Goal: Transaction & Acquisition: Obtain resource

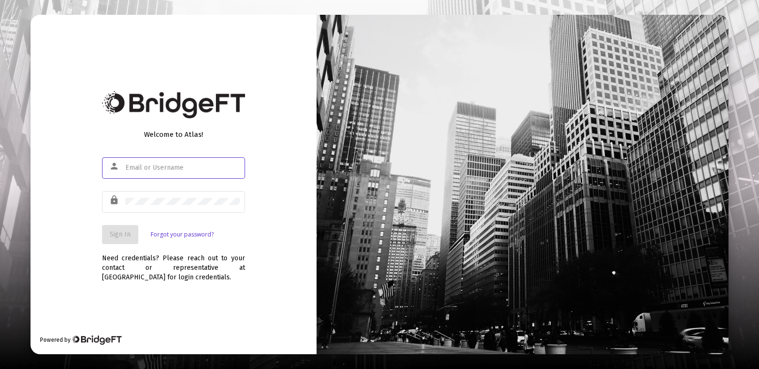
click at [205, 167] on input "text" at bounding box center [182, 168] width 114 height 8
click at [160, 168] on input "text" at bounding box center [182, 168] width 114 height 8
type input "[EMAIL_ADDRESS][DOMAIN_NAME]"
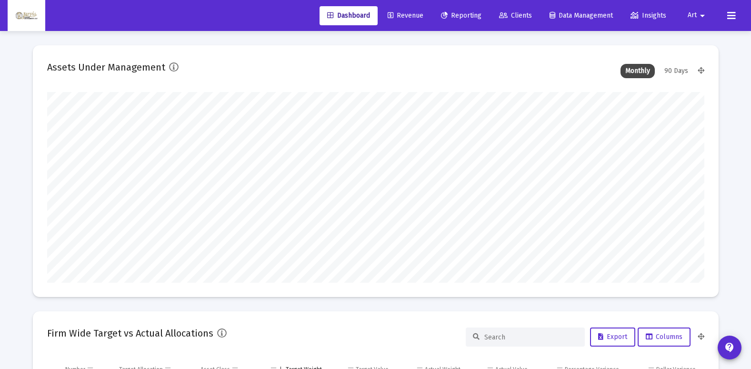
scroll to position [191, 354]
type input "[DATE]"
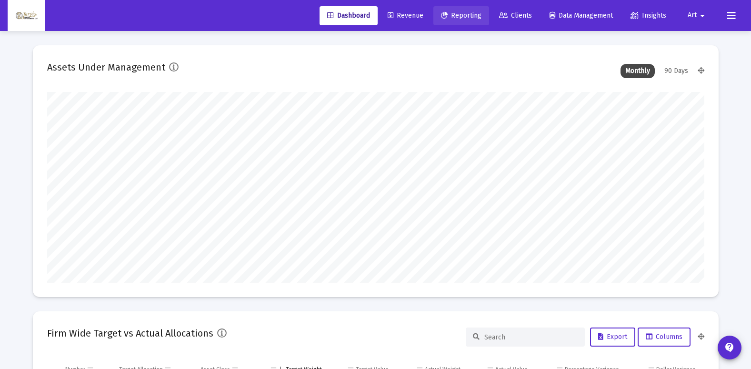
click at [459, 17] on span "Reporting" at bounding box center [461, 15] width 41 height 8
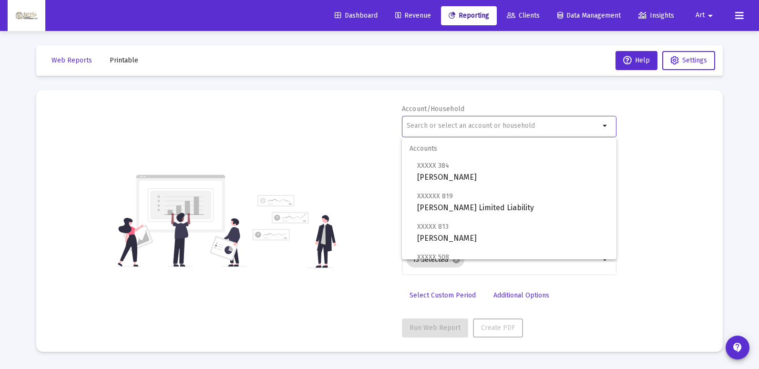
click at [435, 129] on input "text" at bounding box center [502, 126] width 193 height 8
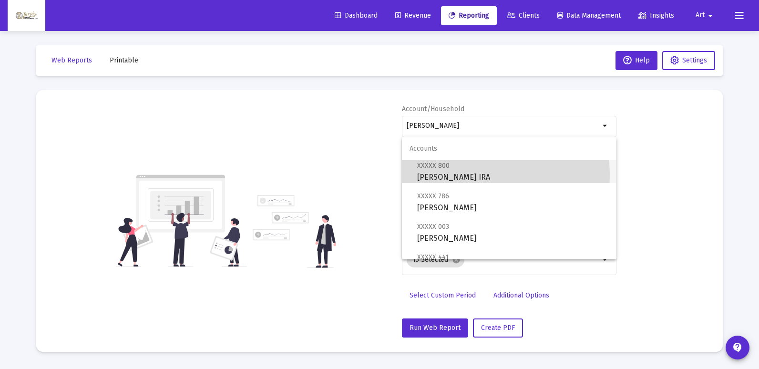
click at [481, 175] on span "XXXXX 800 [PERSON_NAME] Rollover IRA" at bounding box center [513, 171] width 192 height 23
type input "[PERSON_NAME] IRA"
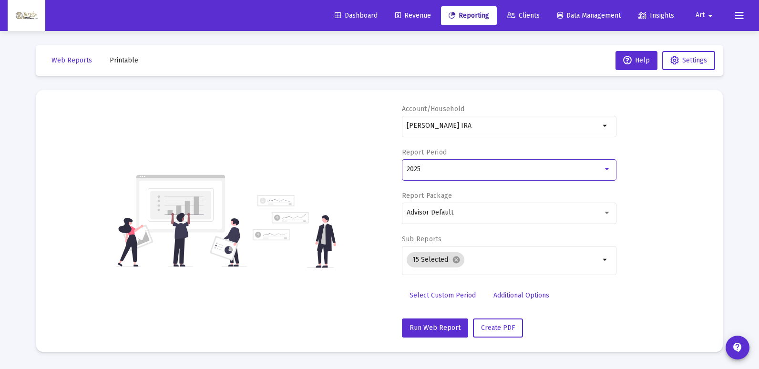
click at [608, 170] on div at bounding box center [606, 169] width 5 height 2
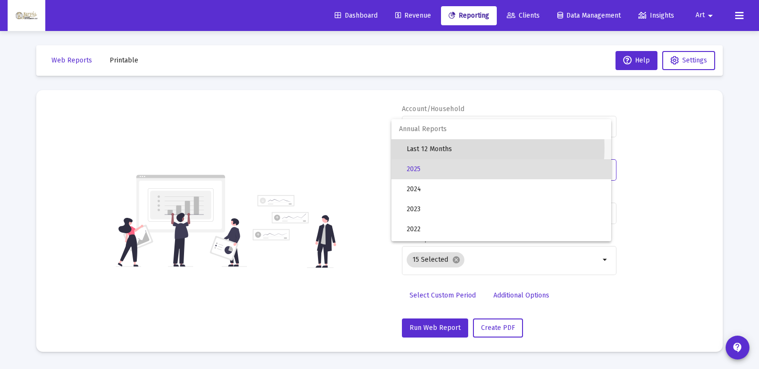
click at [435, 148] on span "Last 12 Months" at bounding box center [504, 149] width 197 height 20
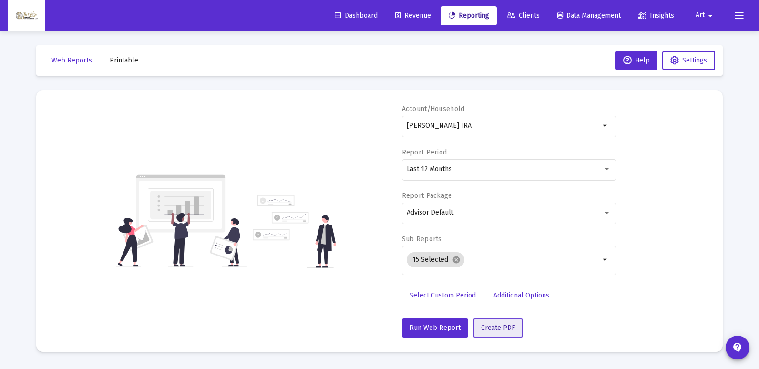
click at [494, 334] on button "Create PDF" at bounding box center [498, 327] width 50 height 19
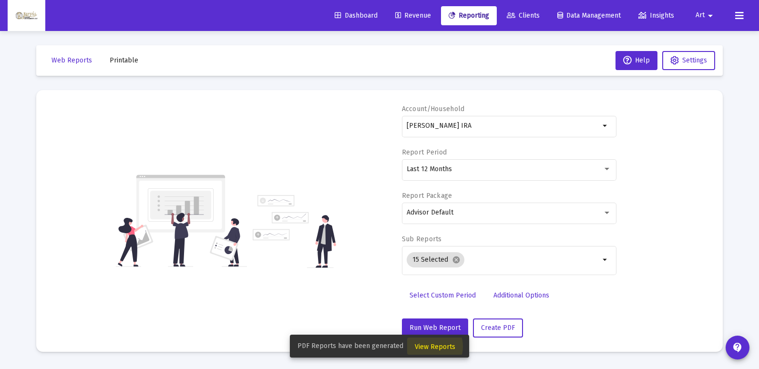
click at [425, 346] on span "View Reports" at bounding box center [435, 347] width 41 height 8
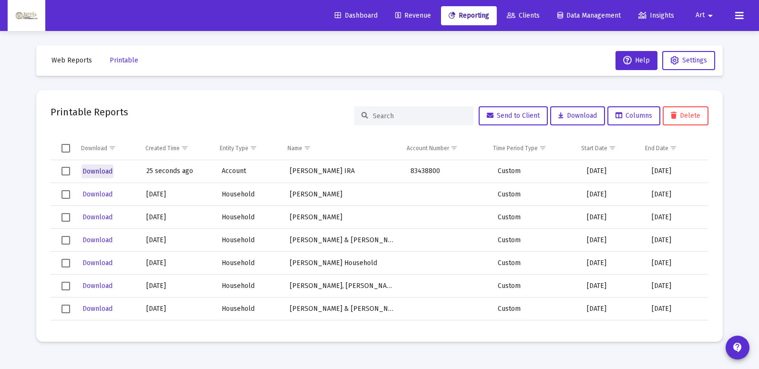
click at [106, 172] on span "Download" at bounding box center [97, 171] width 30 height 8
click at [465, 15] on span "Reporting" at bounding box center [468, 15] width 41 height 8
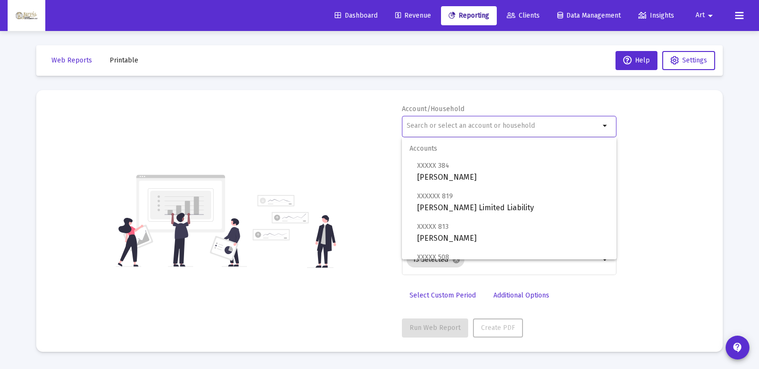
click at [463, 125] on input "text" at bounding box center [502, 126] width 193 height 8
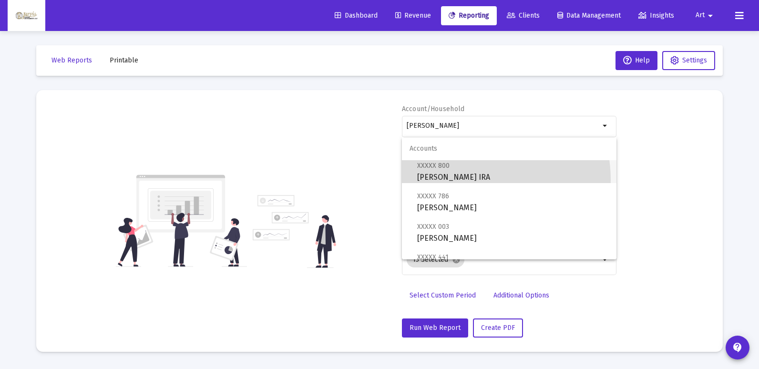
click at [461, 180] on span "XXXXX 800 [PERSON_NAME] Rollover IRA" at bounding box center [513, 171] width 192 height 23
type input "[PERSON_NAME] IRA"
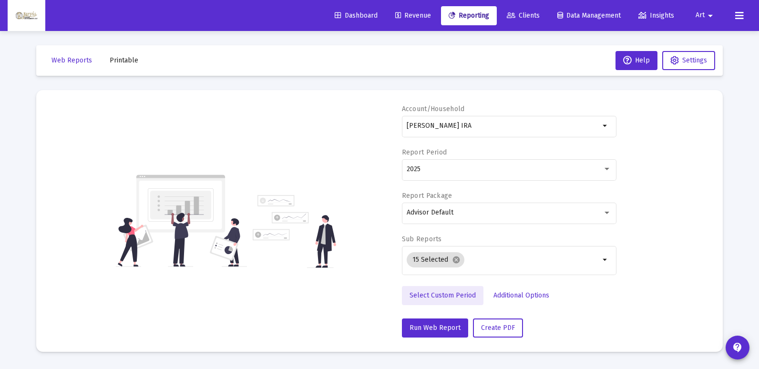
click at [444, 298] on span "Select Custom Period" at bounding box center [442, 295] width 66 height 8
click at [501, 168] on icon "Open calendar" at bounding box center [499, 169] width 10 height 10
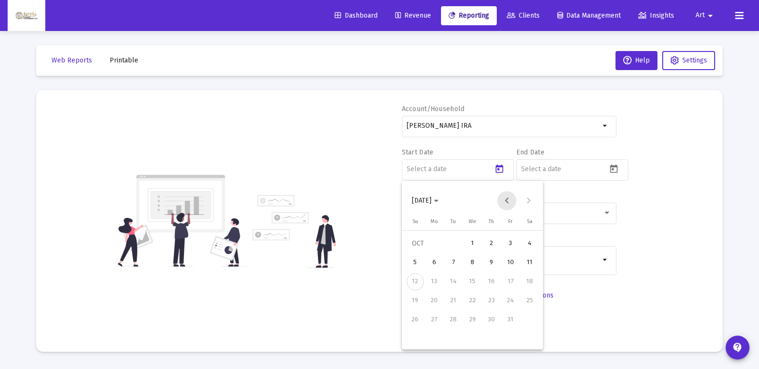
click at [507, 201] on button "Previous month" at bounding box center [506, 200] width 19 height 19
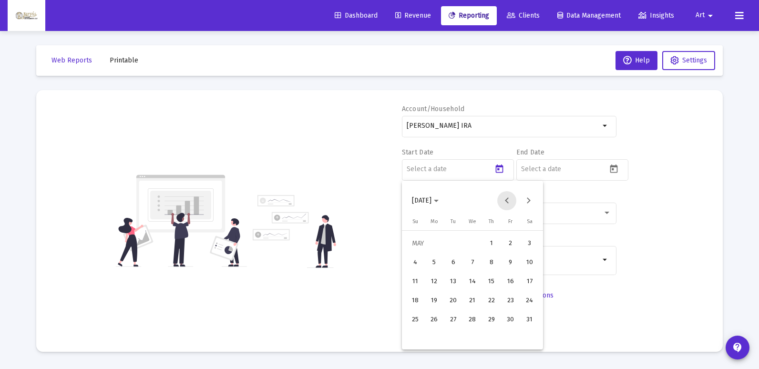
click at [507, 201] on button "Previous month" at bounding box center [506, 200] width 19 height 19
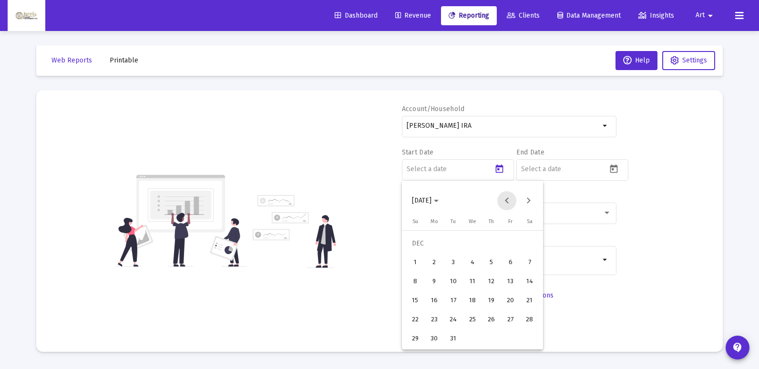
click at [507, 201] on button "Previous month" at bounding box center [506, 200] width 19 height 19
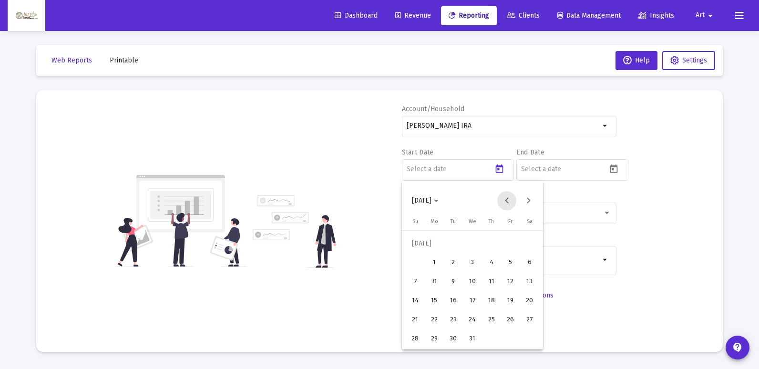
click at [507, 201] on button "Previous month" at bounding box center [506, 200] width 19 height 19
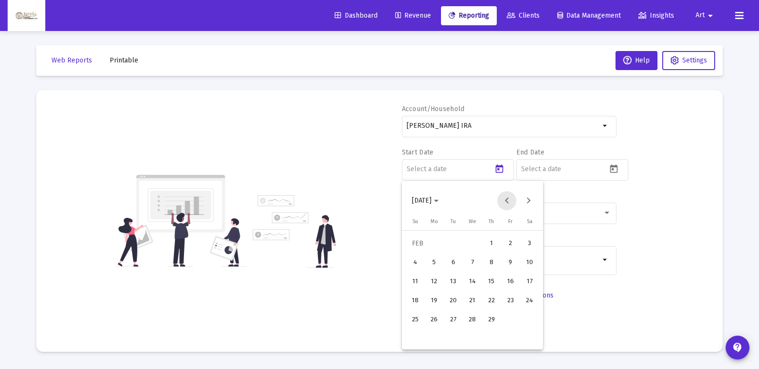
click at [507, 201] on button "Previous month" at bounding box center [506, 200] width 19 height 19
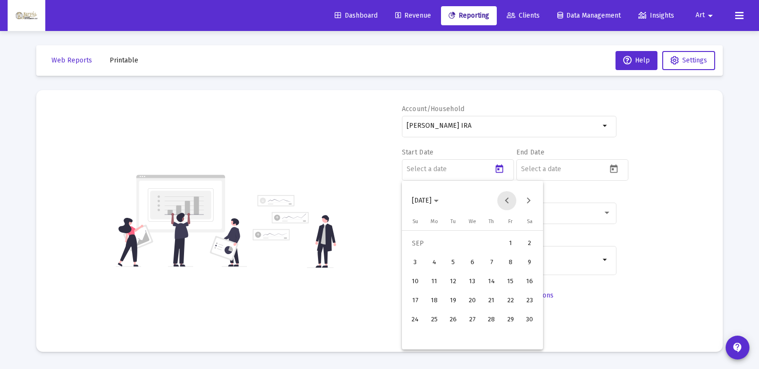
click at [507, 201] on button "Previous month" at bounding box center [506, 200] width 19 height 19
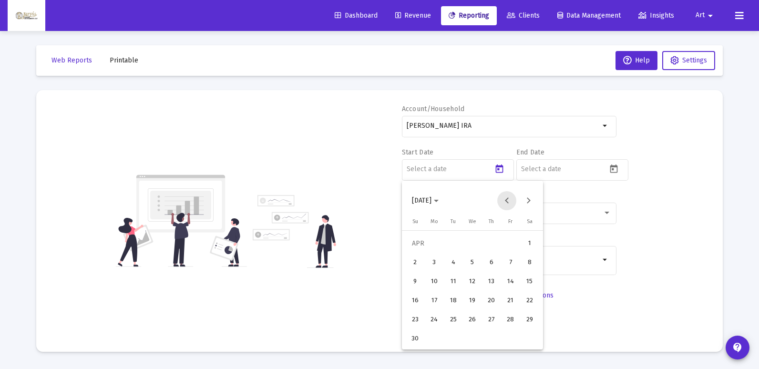
click at [507, 201] on button "Previous month" at bounding box center [506, 200] width 19 height 19
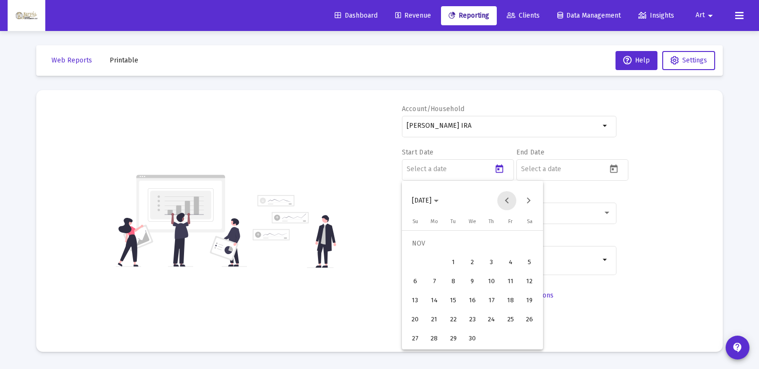
click at [507, 201] on button "Previous month" at bounding box center [506, 200] width 19 height 19
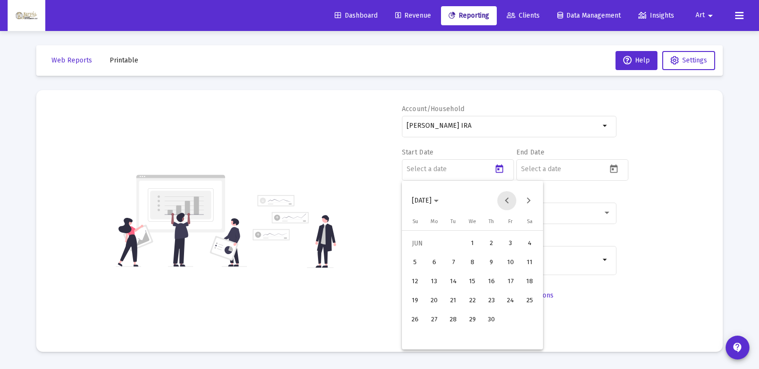
click at [507, 201] on button "Previous month" at bounding box center [506, 200] width 19 height 19
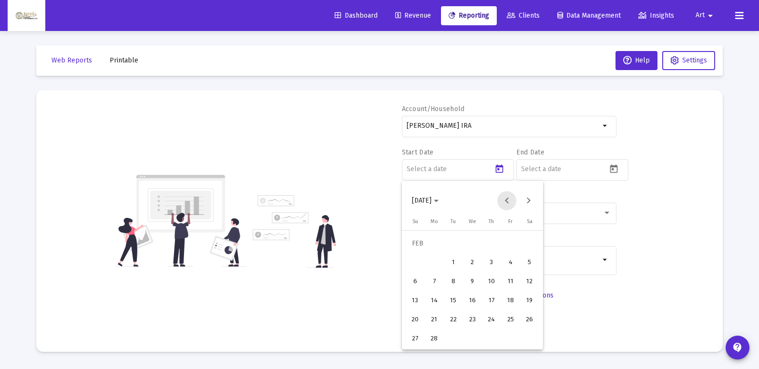
click at [507, 201] on button "Previous month" at bounding box center [506, 200] width 19 height 19
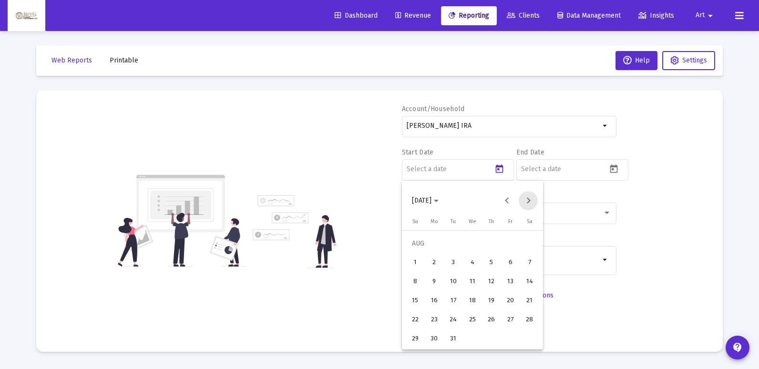
click at [528, 197] on button "Next month" at bounding box center [527, 200] width 19 height 19
click at [496, 324] on div "30" at bounding box center [491, 319] width 17 height 17
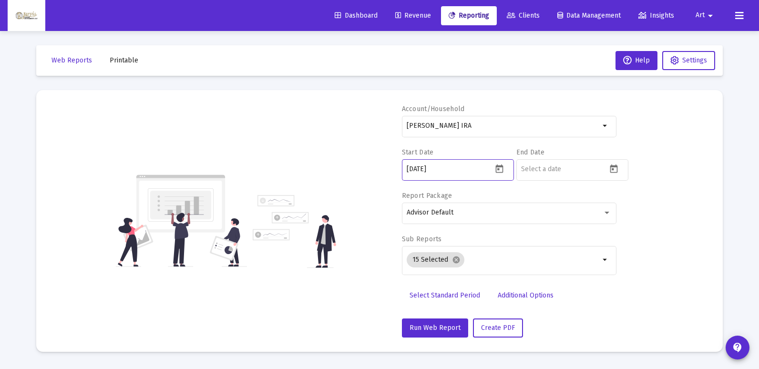
click at [419, 169] on input "[DATE]" at bounding box center [449, 169] width 86 height 8
type input "[DATE]"
click at [610, 172] on icon "Open calendar" at bounding box center [614, 168] width 8 height 9
click at [622, 197] on button "Previous month" at bounding box center [620, 200] width 19 height 19
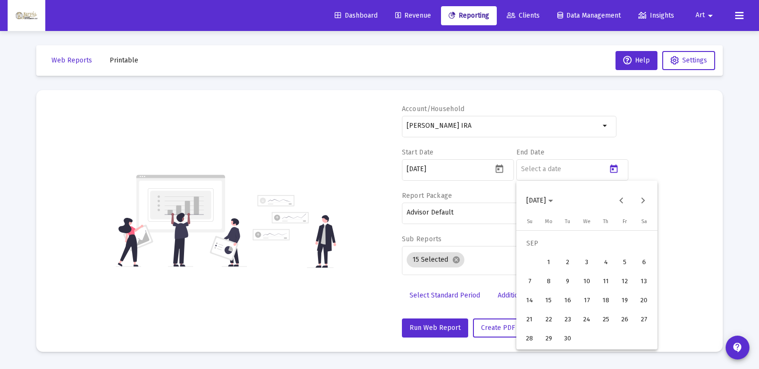
click at [568, 335] on div "30" at bounding box center [567, 338] width 17 height 17
type input "[DATE]"
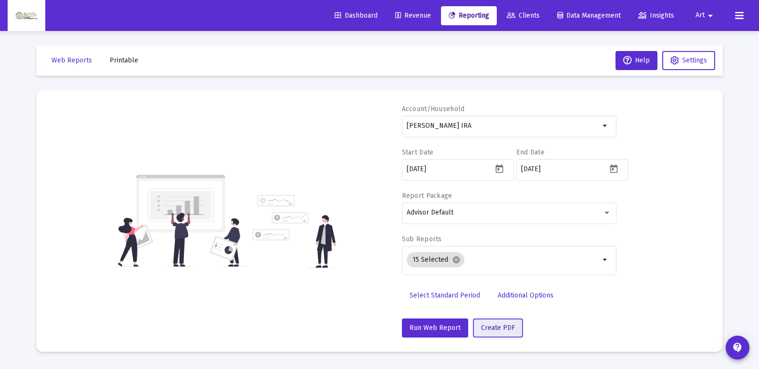
click at [502, 328] on span "Create PDF" at bounding box center [498, 328] width 34 height 8
click at [492, 330] on span "Create PDF" at bounding box center [498, 328] width 34 height 8
click at [111, 56] on span "Printable" at bounding box center [124, 60] width 29 height 8
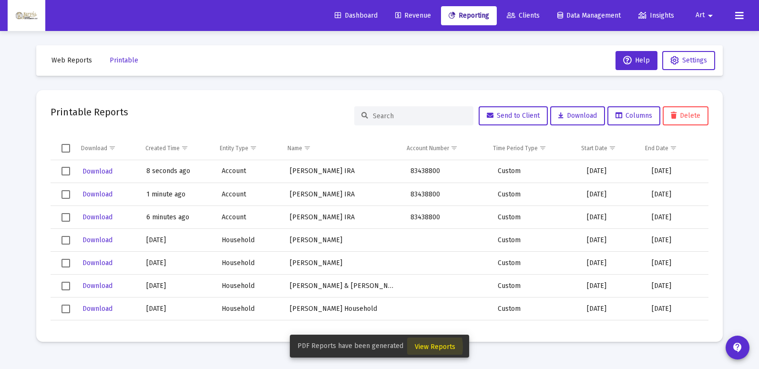
click at [419, 347] on span "View Reports" at bounding box center [435, 347] width 41 height 8
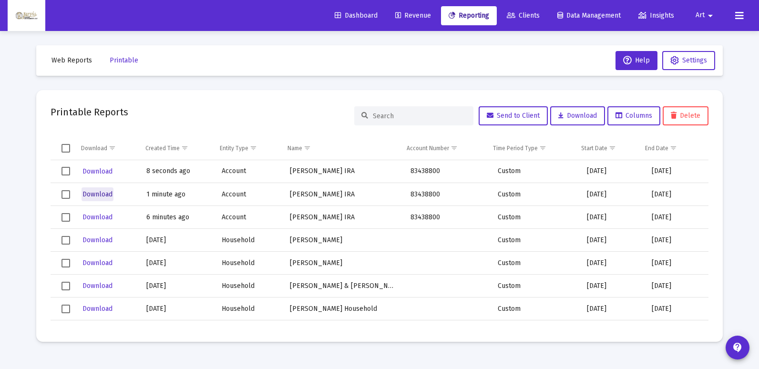
click at [105, 196] on span "Download" at bounding box center [97, 194] width 30 height 8
